Goal: Information Seeking & Learning: Check status

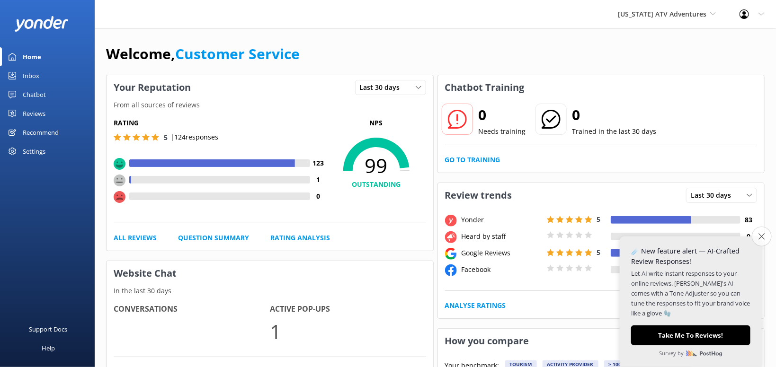
click at [761, 234] on icon "Close survey" at bounding box center [761, 236] width 6 height 6
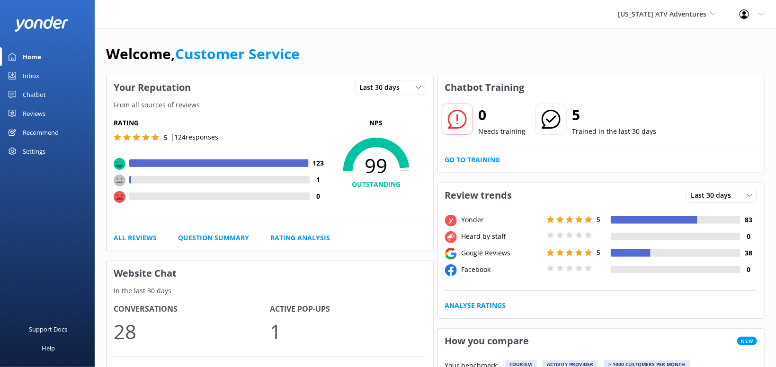
click at [35, 113] on div "Reviews" at bounding box center [34, 113] width 23 height 19
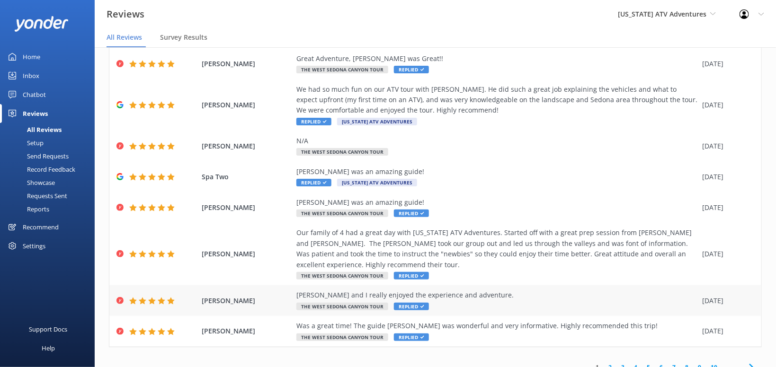
scroll to position [18, 0]
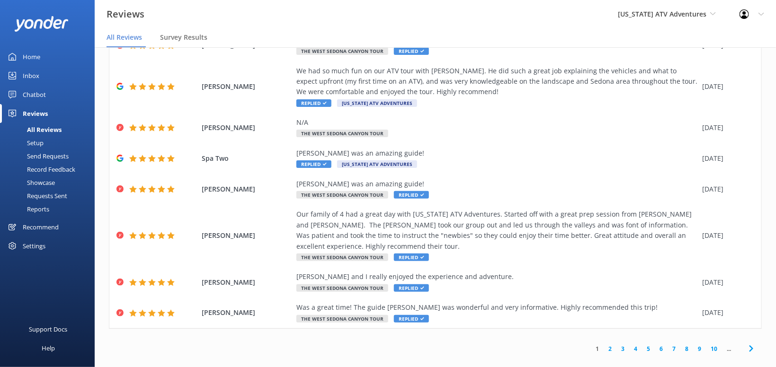
click at [752, 343] on icon at bounding box center [751, 348] width 11 height 11
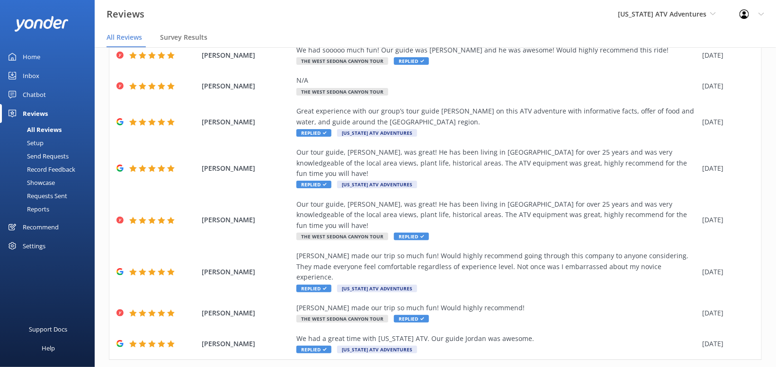
scroll to position [118, 0]
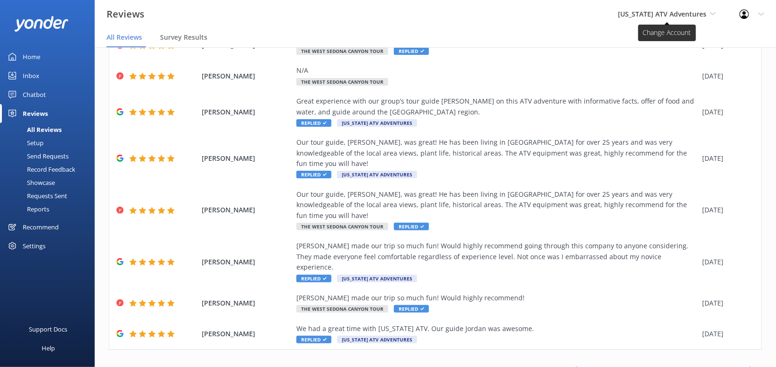
click at [678, 14] on span "[US_STATE] ATV Adventures" at bounding box center [662, 13] width 89 height 9
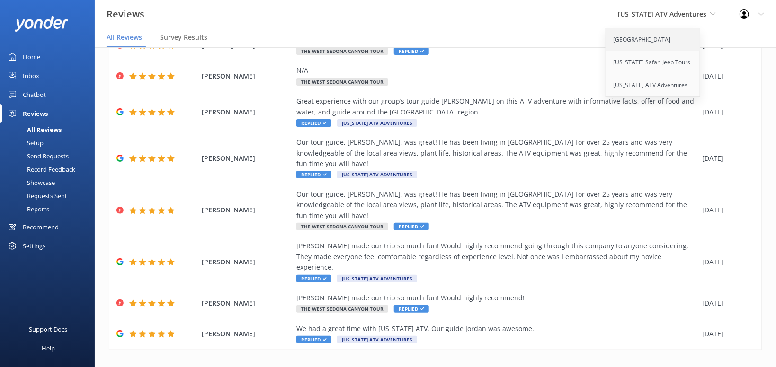
click at [663, 36] on link "[GEOGRAPHIC_DATA]" at bounding box center [653, 39] width 95 height 23
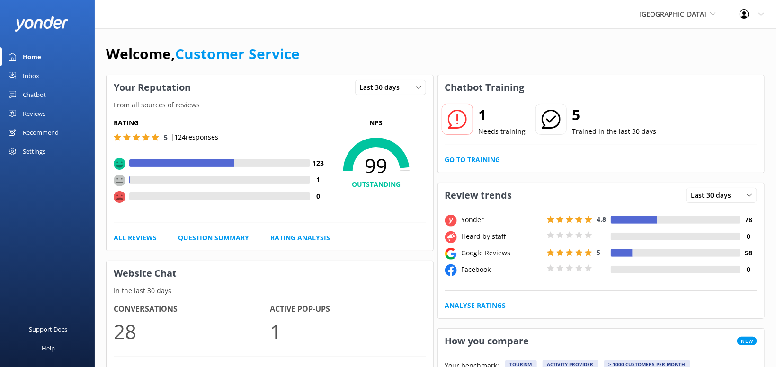
scroll to position [50, 0]
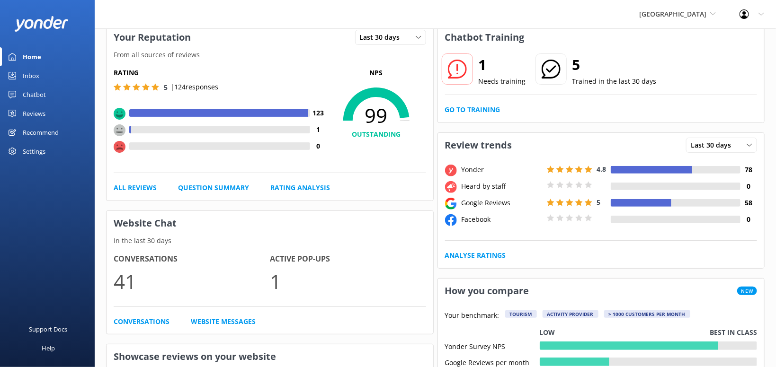
click at [35, 119] on div "Reviews" at bounding box center [34, 113] width 23 height 19
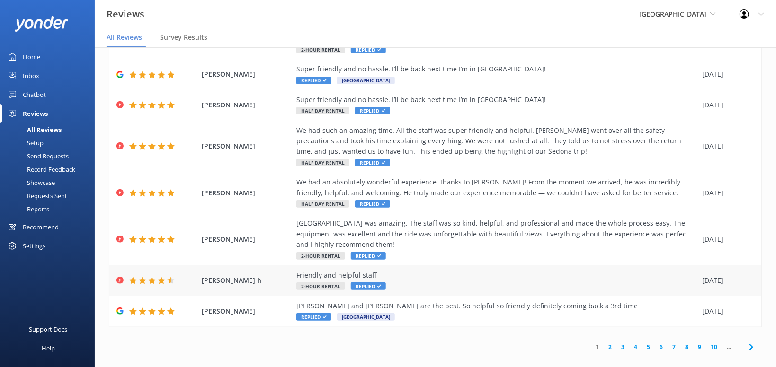
scroll to position [150, 0]
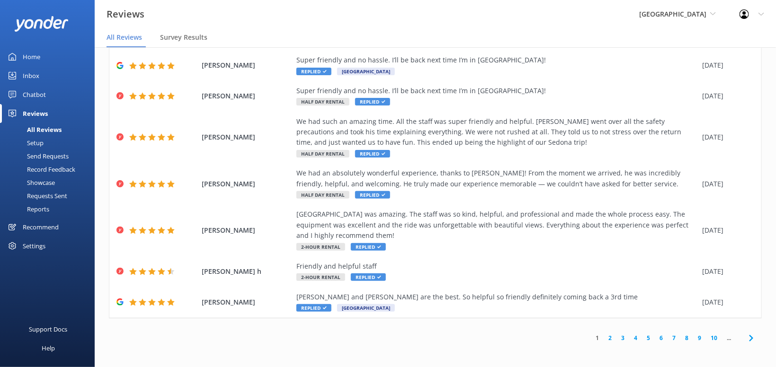
click at [751, 337] on use at bounding box center [751, 338] width 4 height 6
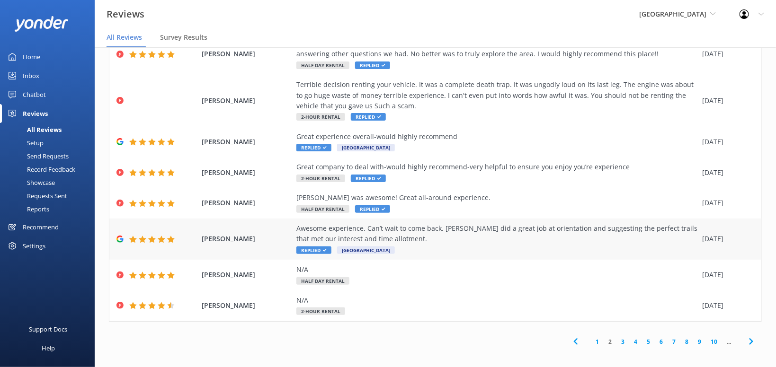
scroll to position [129, 0]
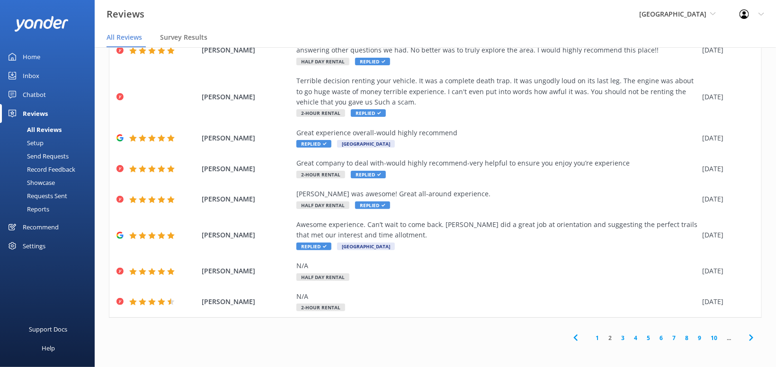
click at [751, 339] on icon at bounding box center [751, 337] width 11 height 11
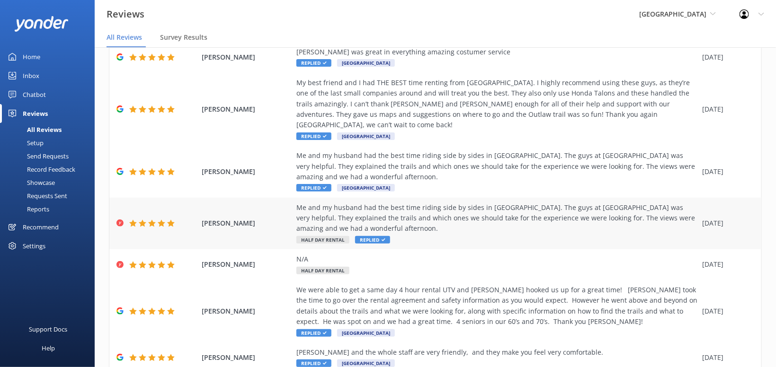
scroll to position [11, 0]
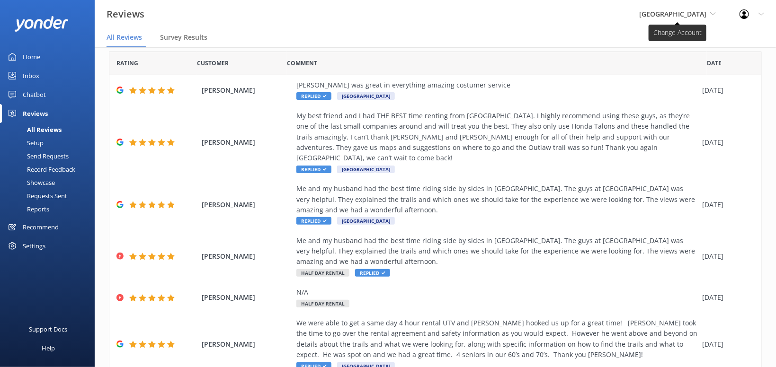
click at [714, 11] on icon at bounding box center [713, 14] width 6 height 6
click at [680, 70] on link "[US_STATE] Safari Jeep Tours" at bounding box center [674, 62] width 95 height 23
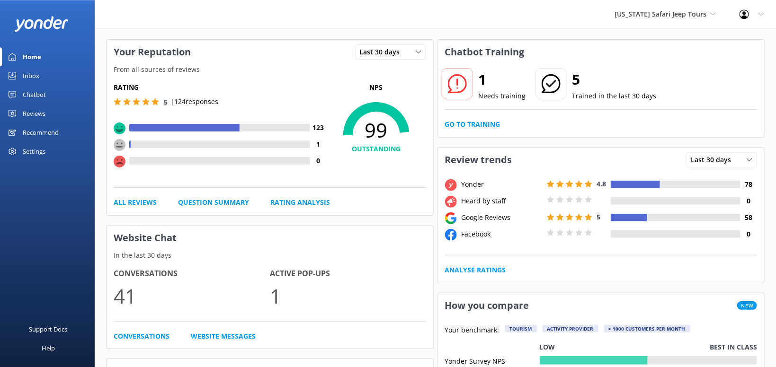
scroll to position [50, 0]
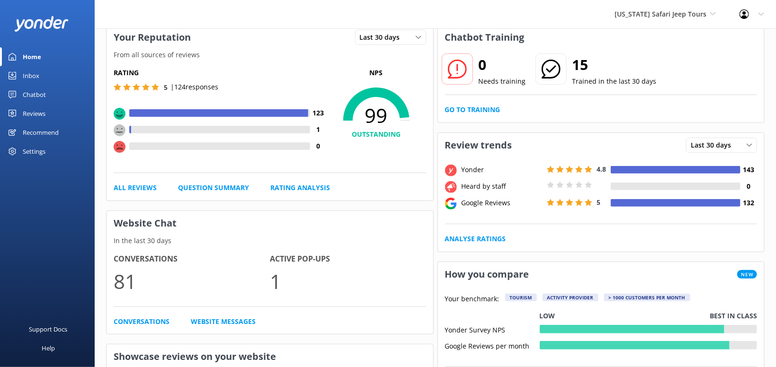
click at [37, 114] on div "Reviews" at bounding box center [34, 113] width 23 height 19
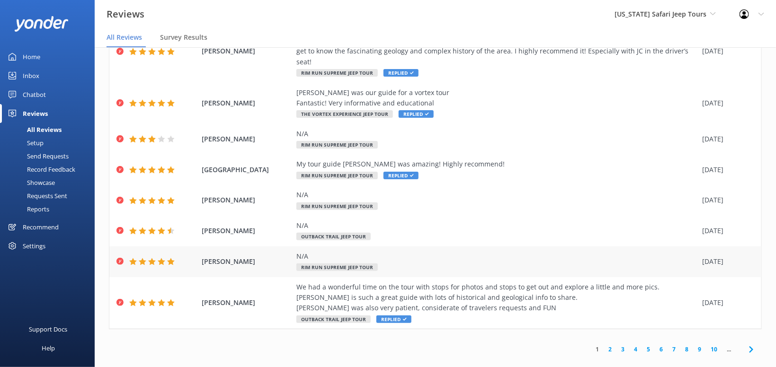
scroll to position [129, 0]
click at [747, 343] on icon at bounding box center [751, 348] width 11 height 11
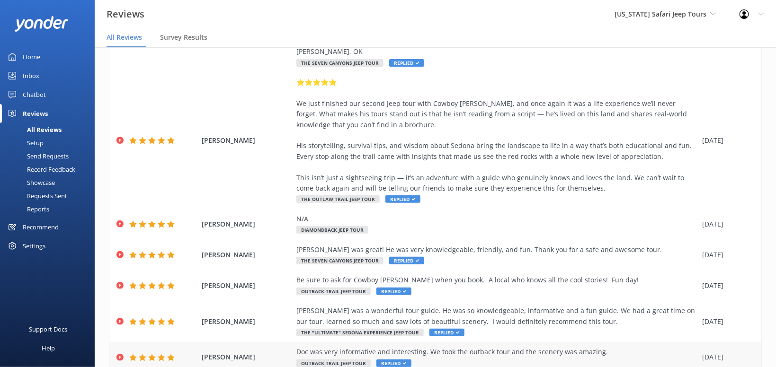
scroll to position [256, 0]
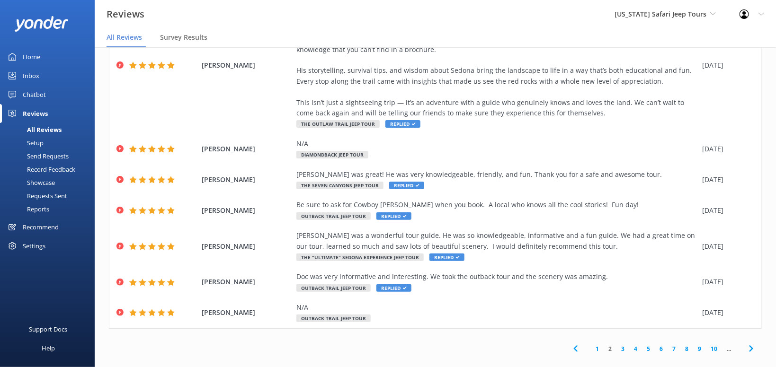
click at [752, 343] on icon at bounding box center [751, 348] width 11 height 11
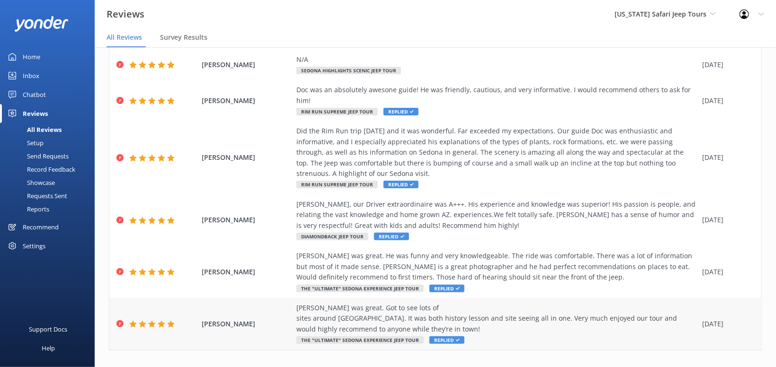
scroll to position [181, 0]
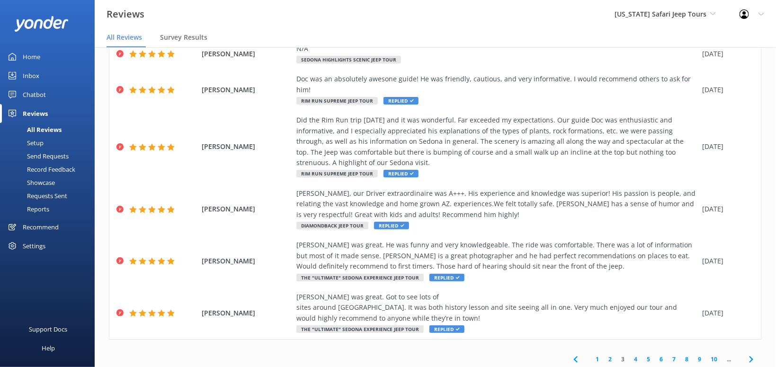
click at [746, 354] on icon at bounding box center [751, 359] width 11 height 11
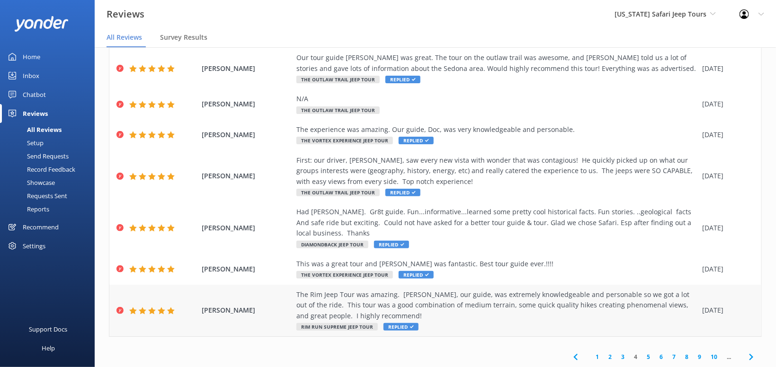
scroll to position [160, 0]
